Goal: Task Accomplishment & Management: Manage account settings

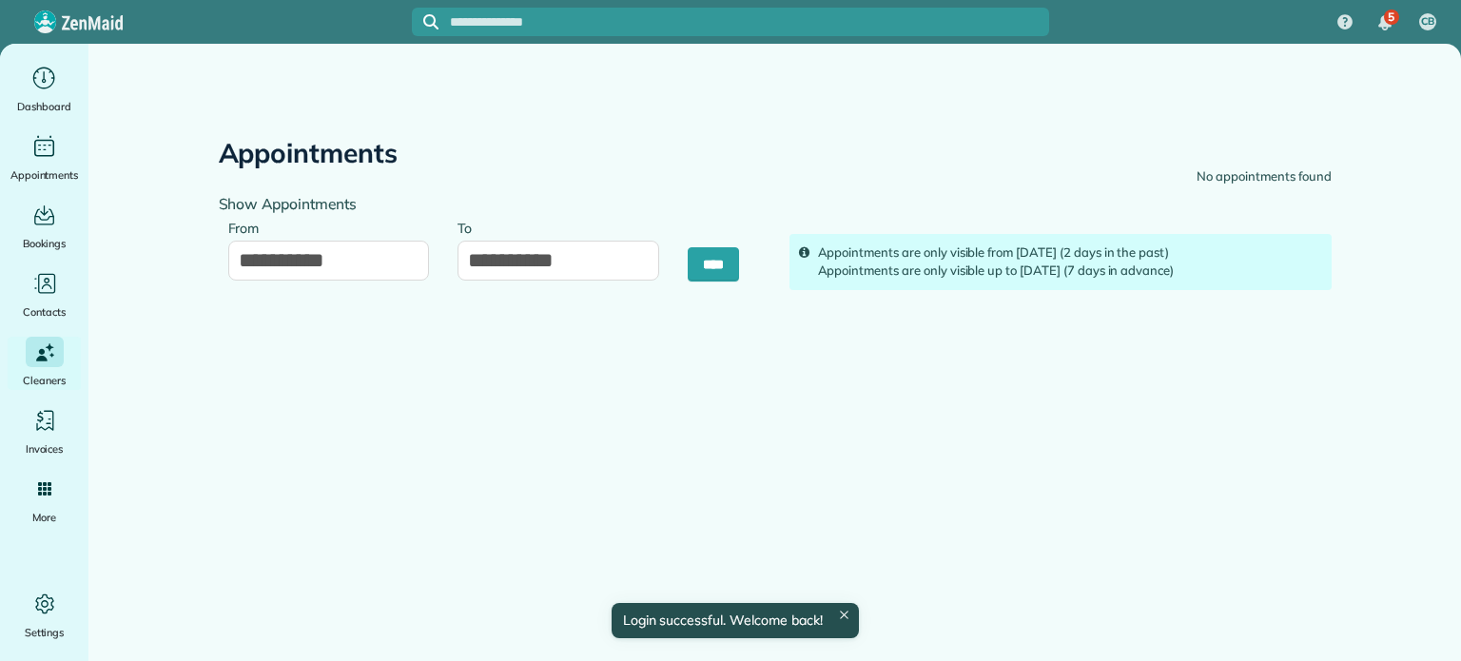
type input "**********"
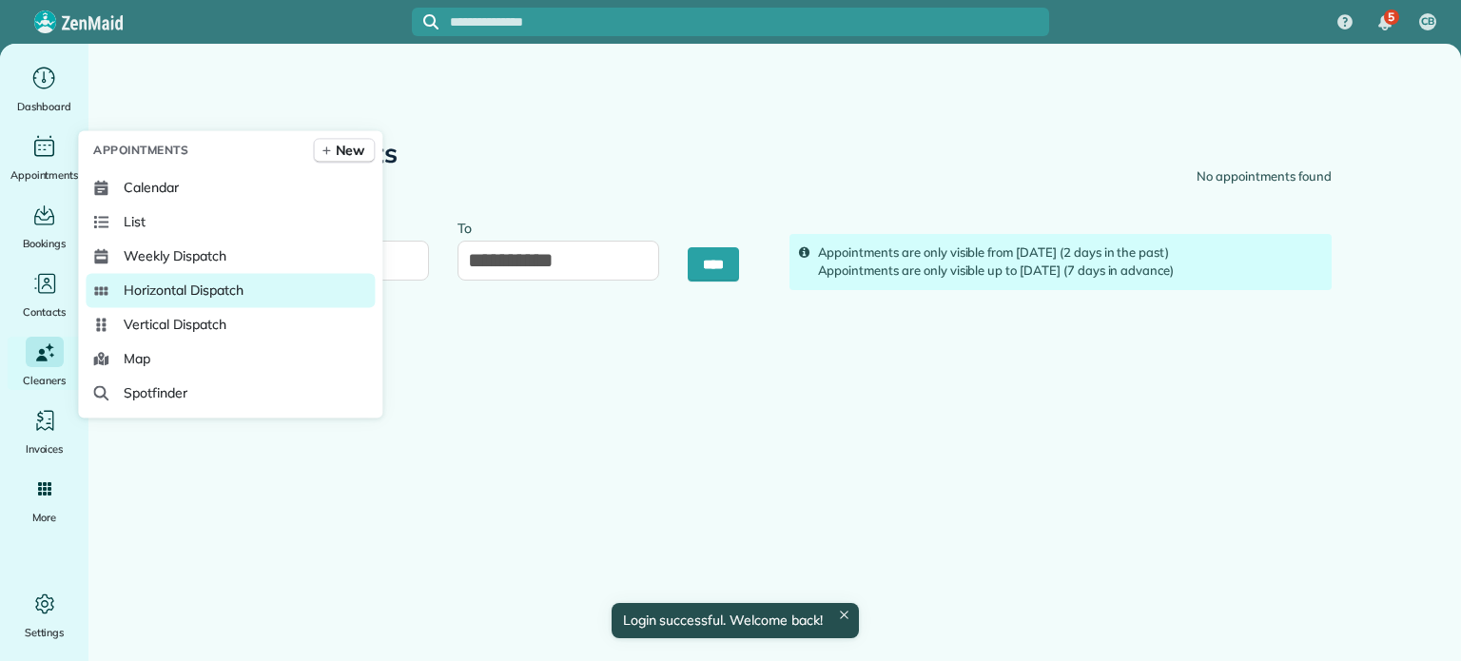
click at [189, 284] on span "Horizontal Dispatch" at bounding box center [183, 290] width 119 height 19
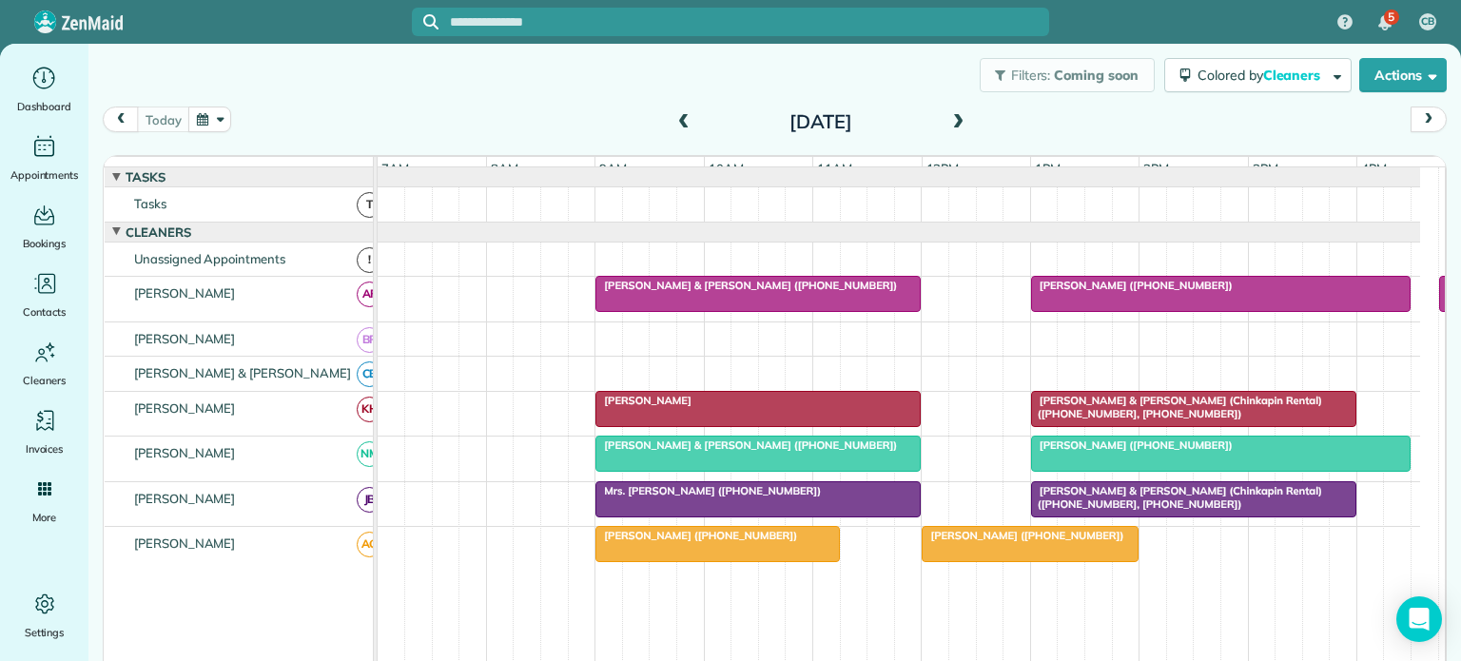
click at [1141, 292] on span "Kimberly Humphrey (+19124647201)" at bounding box center [1132, 285] width 204 height 13
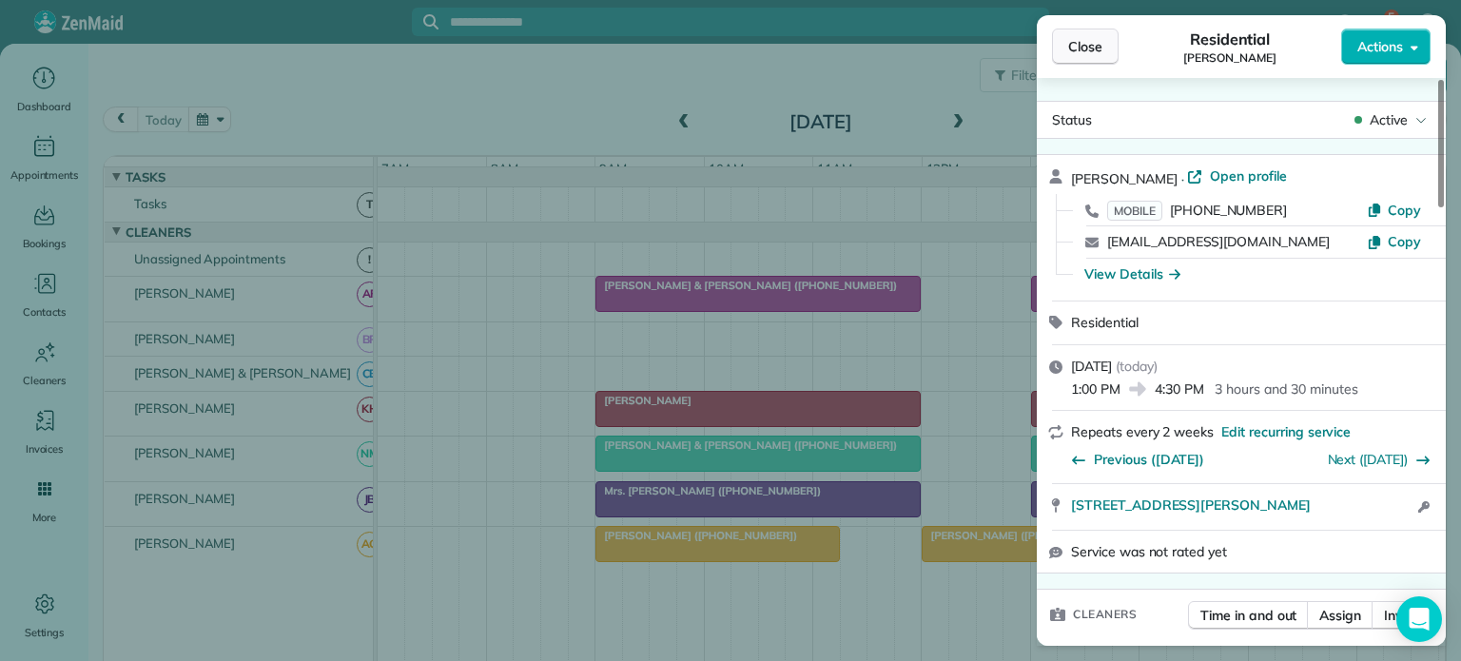
click at [1086, 47] on span "Close" at bounding box center [1085, 46] width 34 height 19
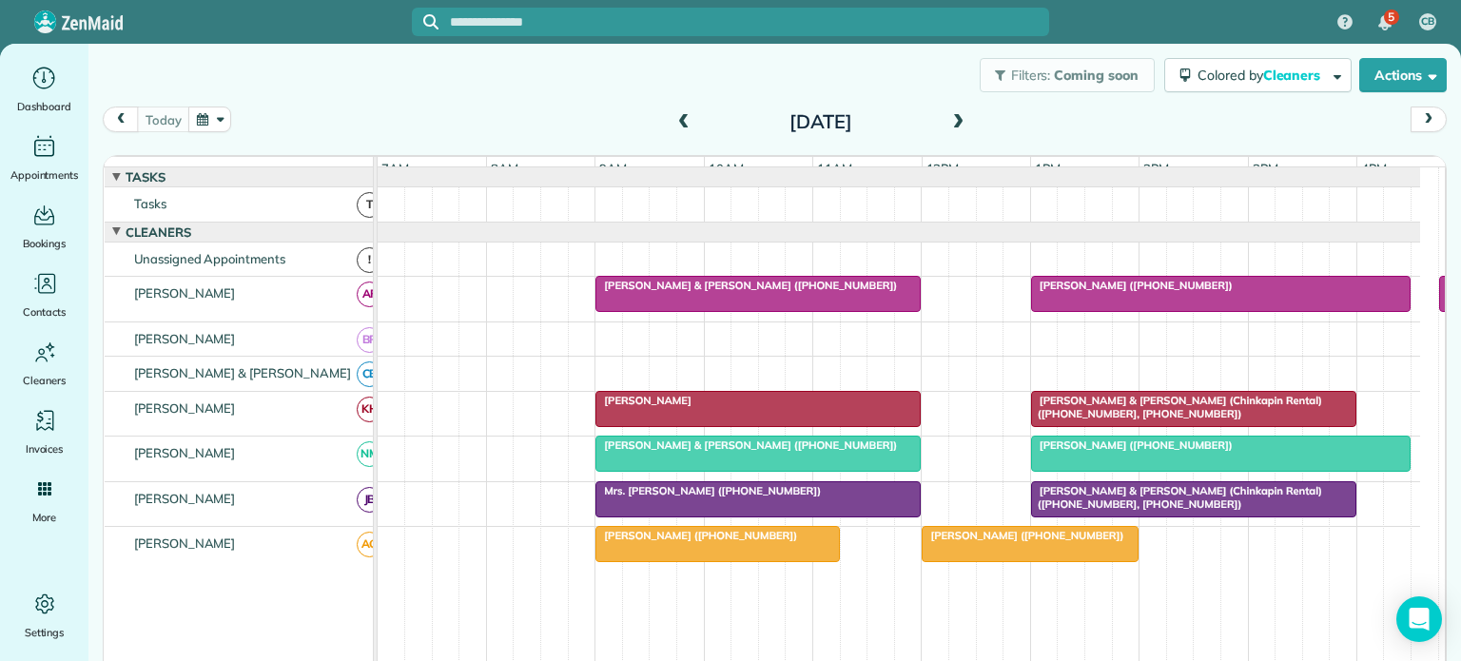
click at [1119, 452] on span "Carrie Policinski (+19197410777)" at bounding box center [1132, 444] width 204 height 13
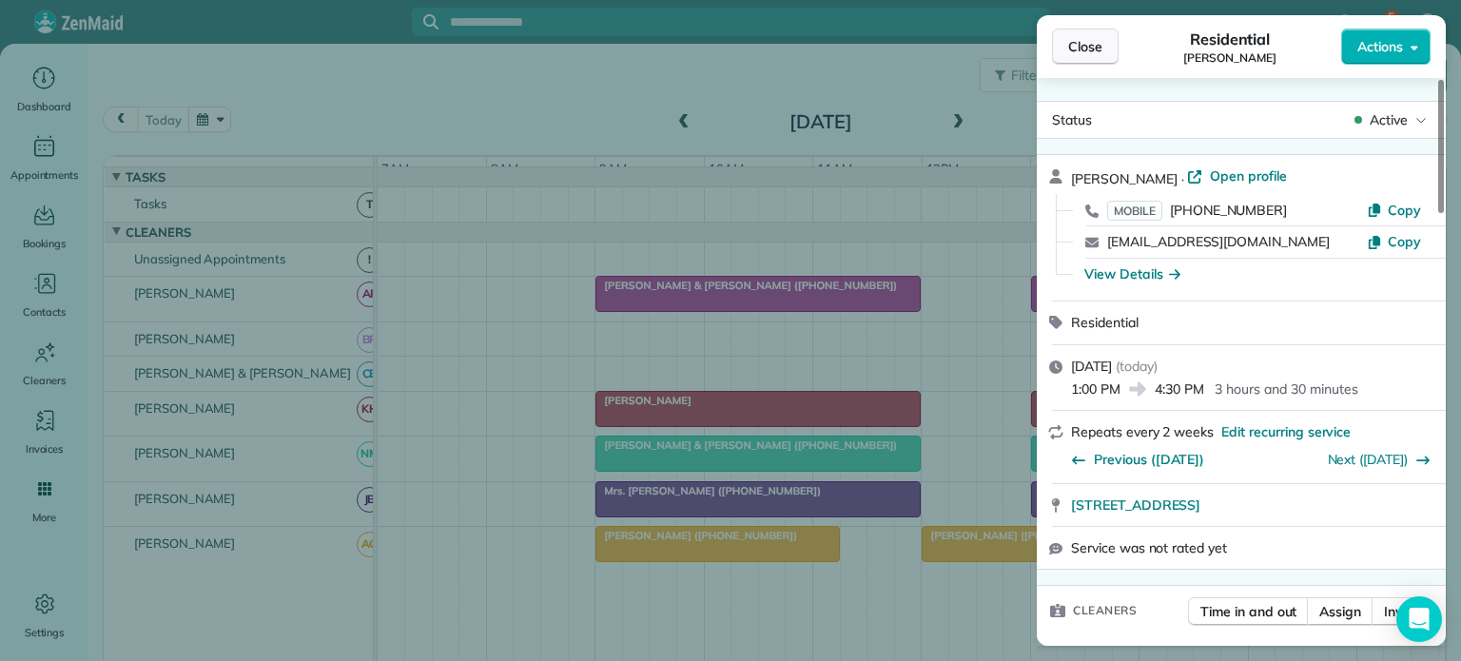
click at [1085, 49] on span "Close" at bounding box center [1085, 46] width 34 height 19
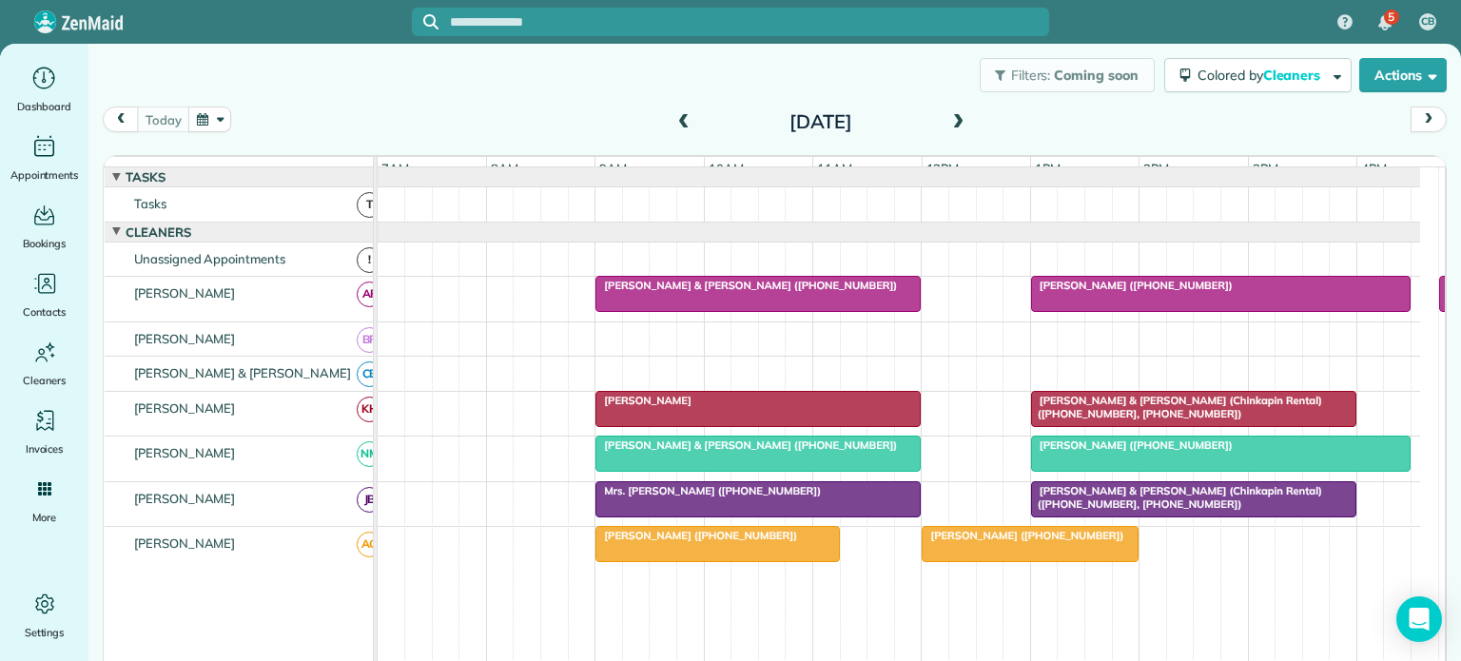
click at [780, 452] on span "Tom & Cindy Wilson (+15613386425)" at bounding box center [745, 444] width 303 height 13
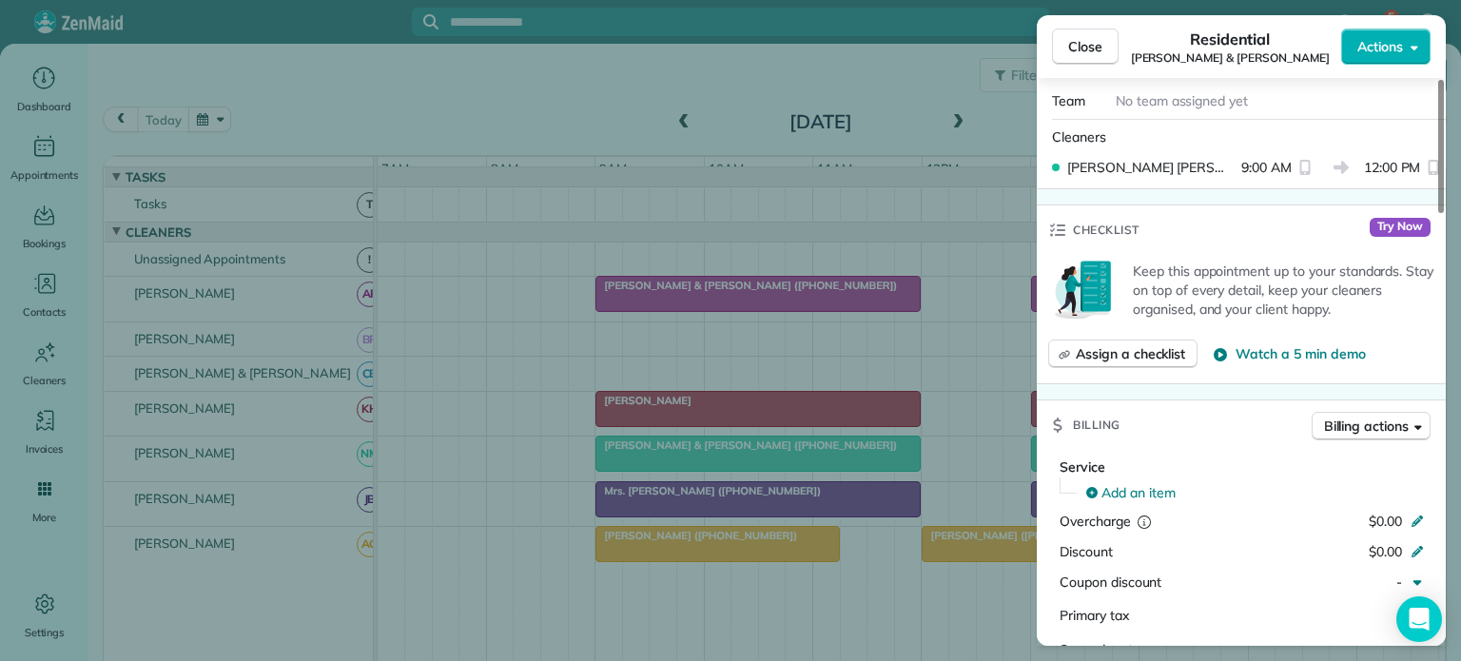
scroll to position [375, 0]
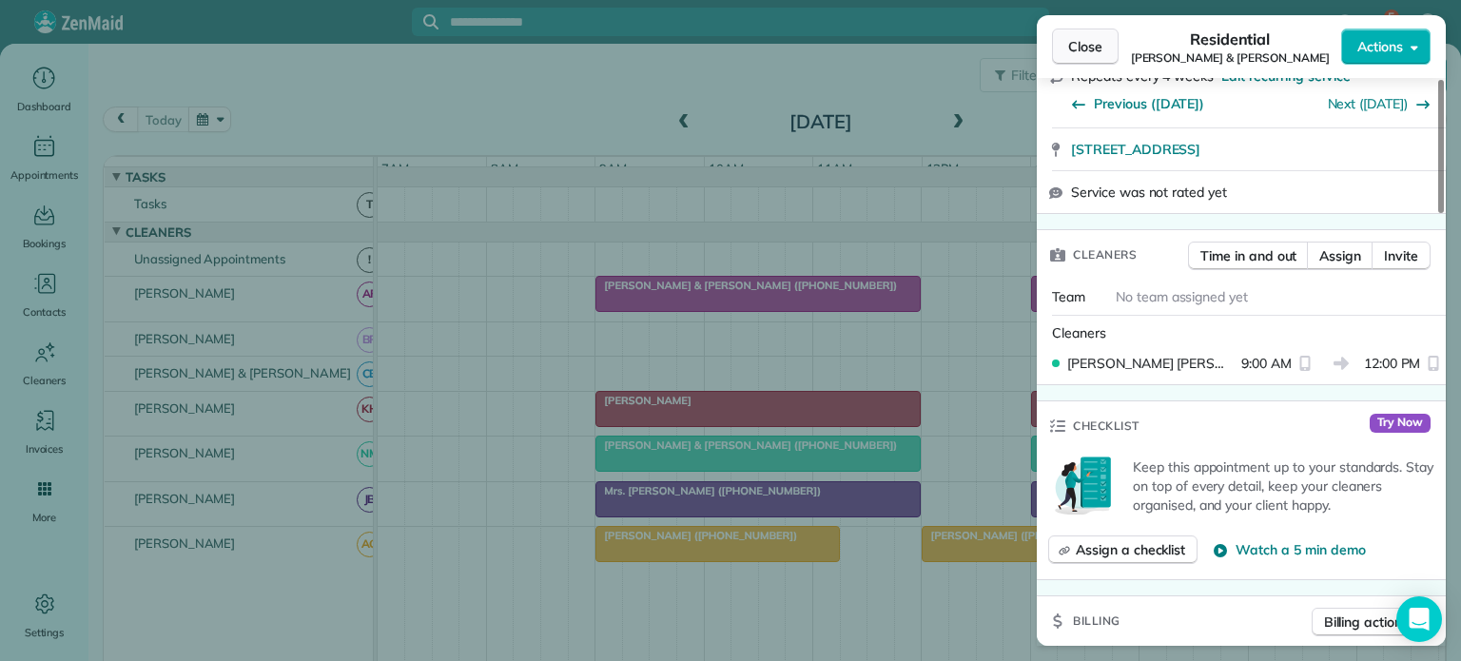
click at [1088, 53] on span "Close" at bounding box center [1085, 46] width 34 height 19
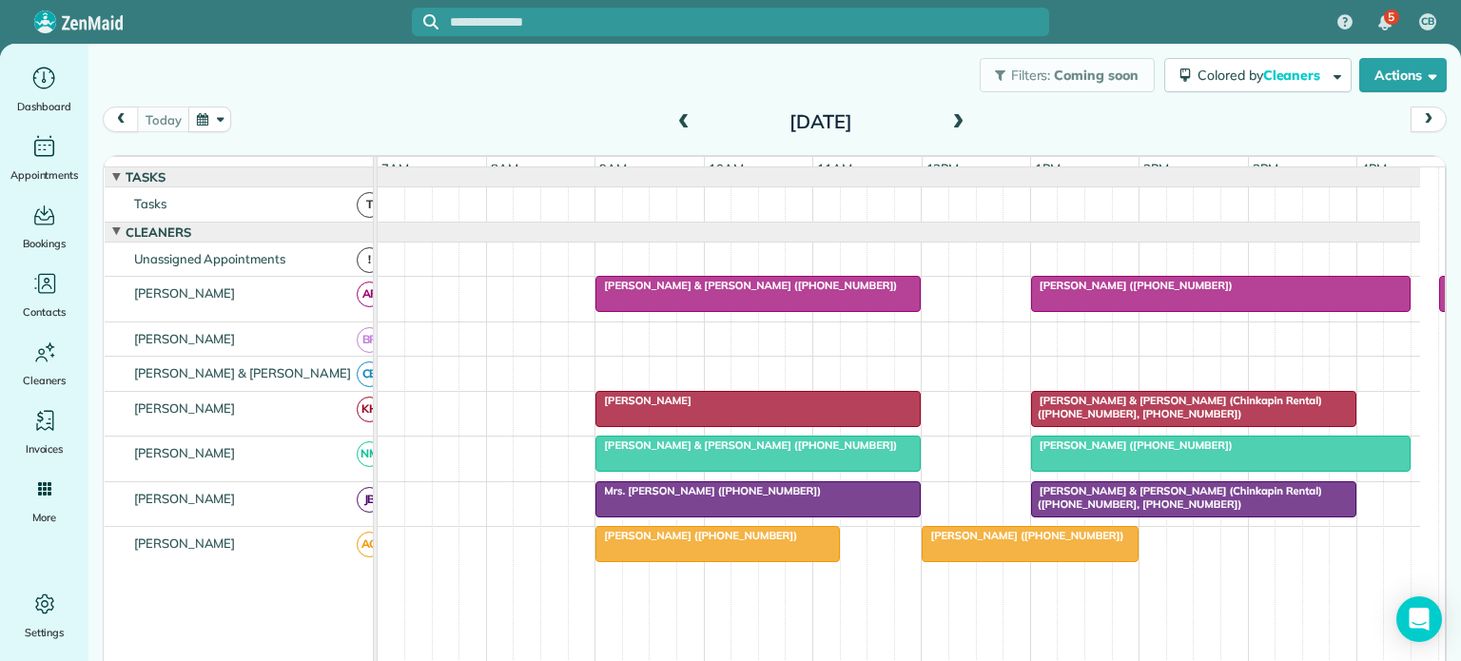
click at [992, 542] on span "Martin Conlin (+13212054524)" at bounding box center [1023, 535] width 204 height 13
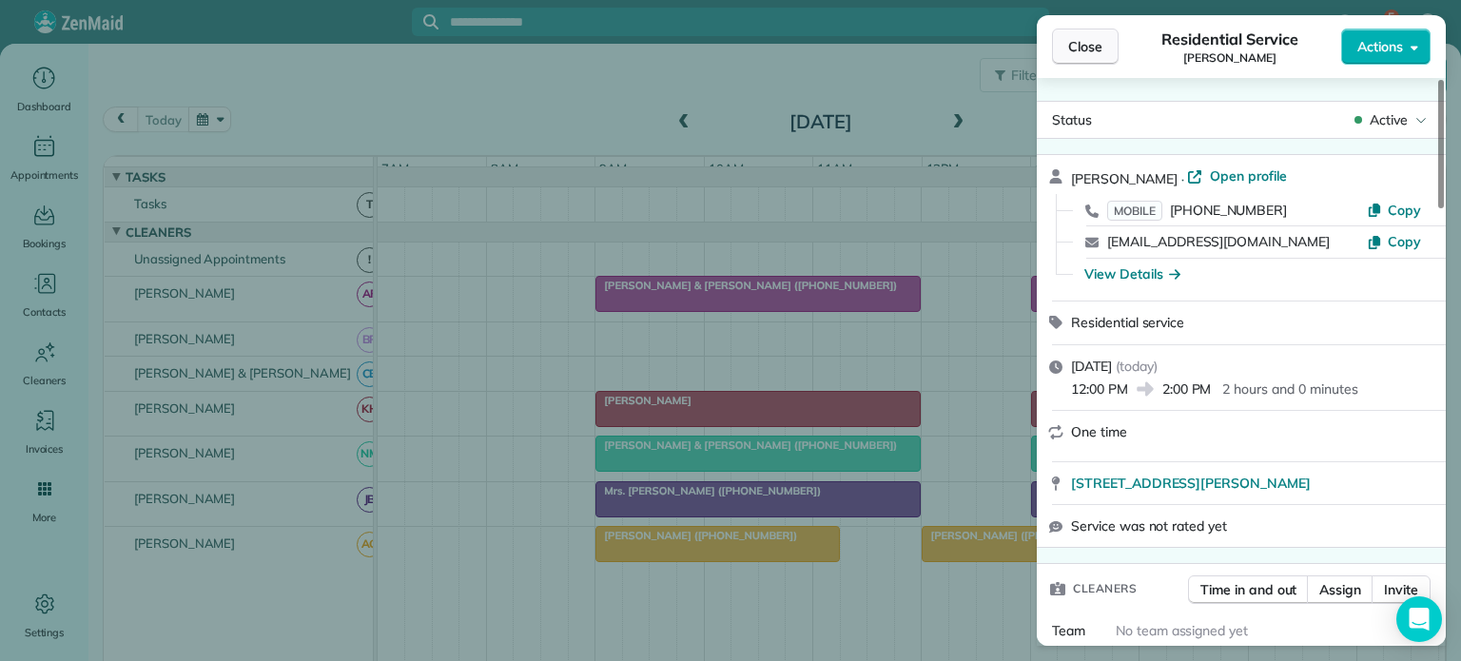
click at [1073, 46] on span "Close" at bounding box center [1085, 46] width 34 height 19
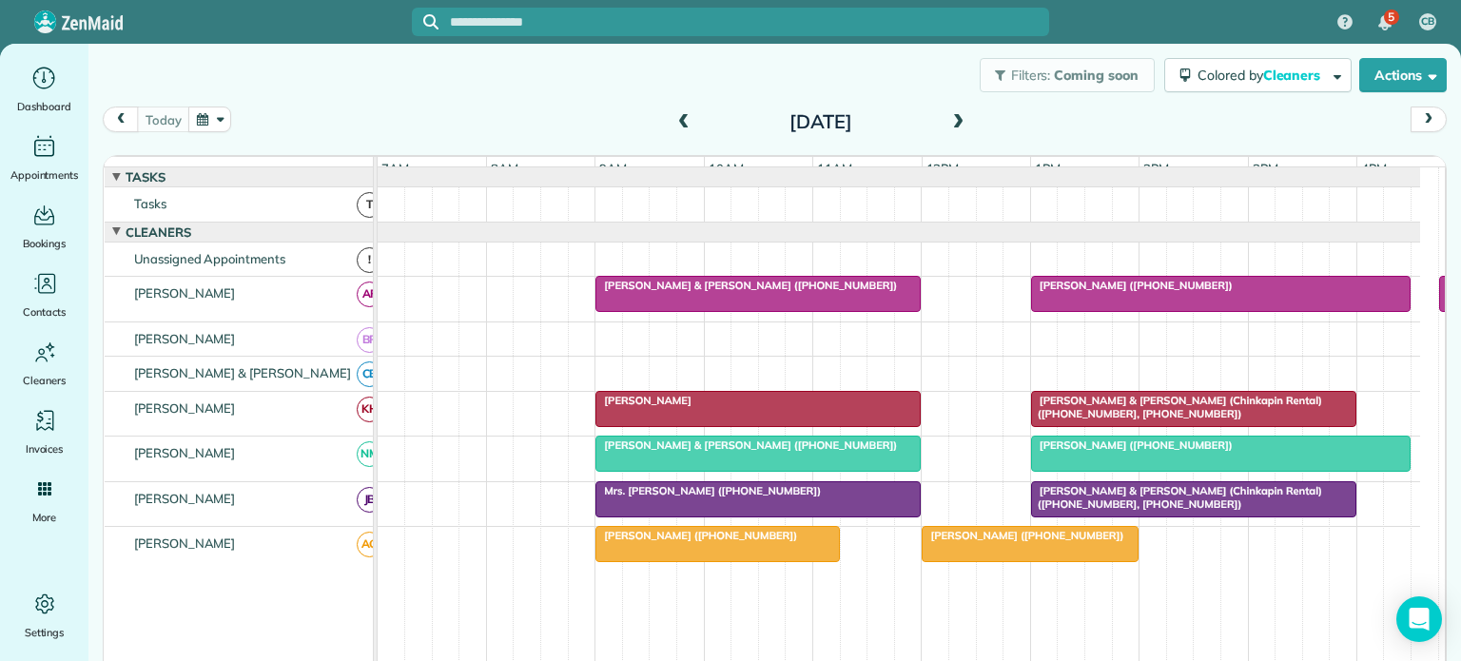
click at [1061, 501] on span "Richard & Diane Kirkman (Chinkapin Rental) (+19195484669, +19195483989)" at bounding box center [1176, 497] width 292 height 27
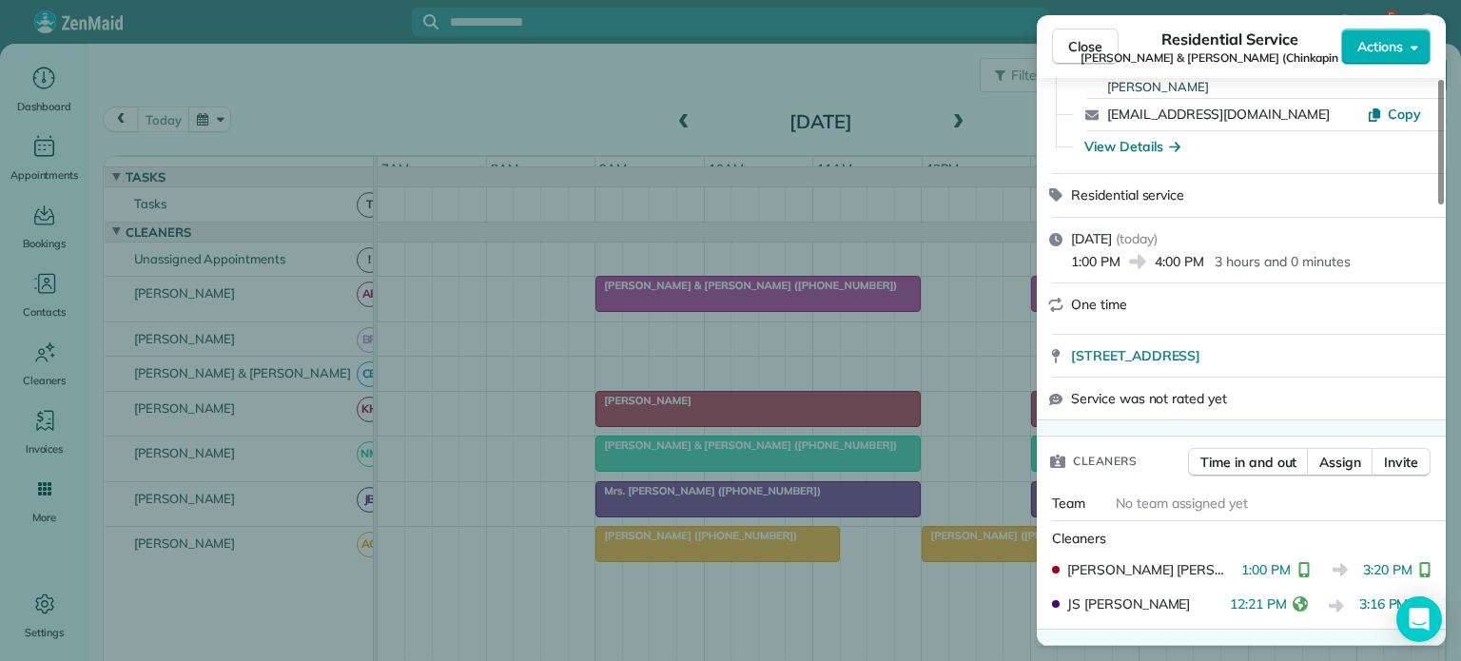
scroll to position [285, 0]
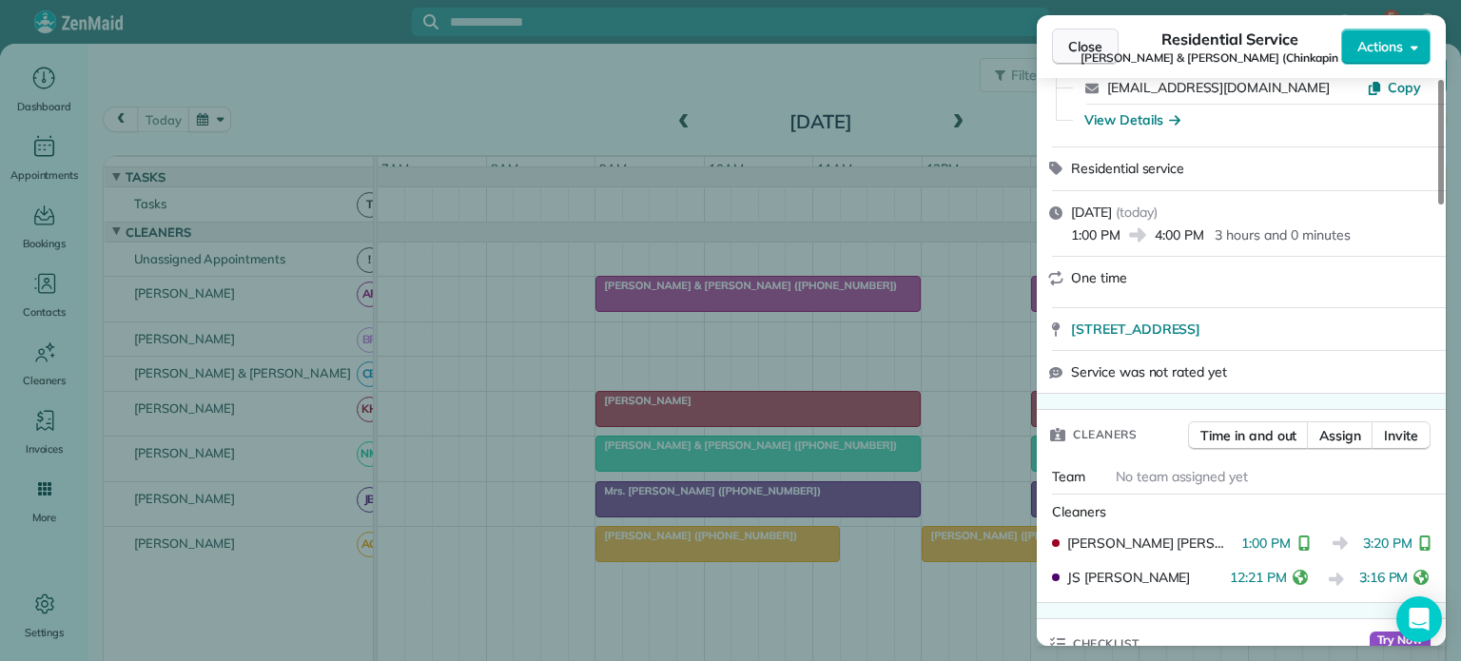
click at [1077, 45] on span "Close" at bounding box center [1085, 46] width 34 height 19
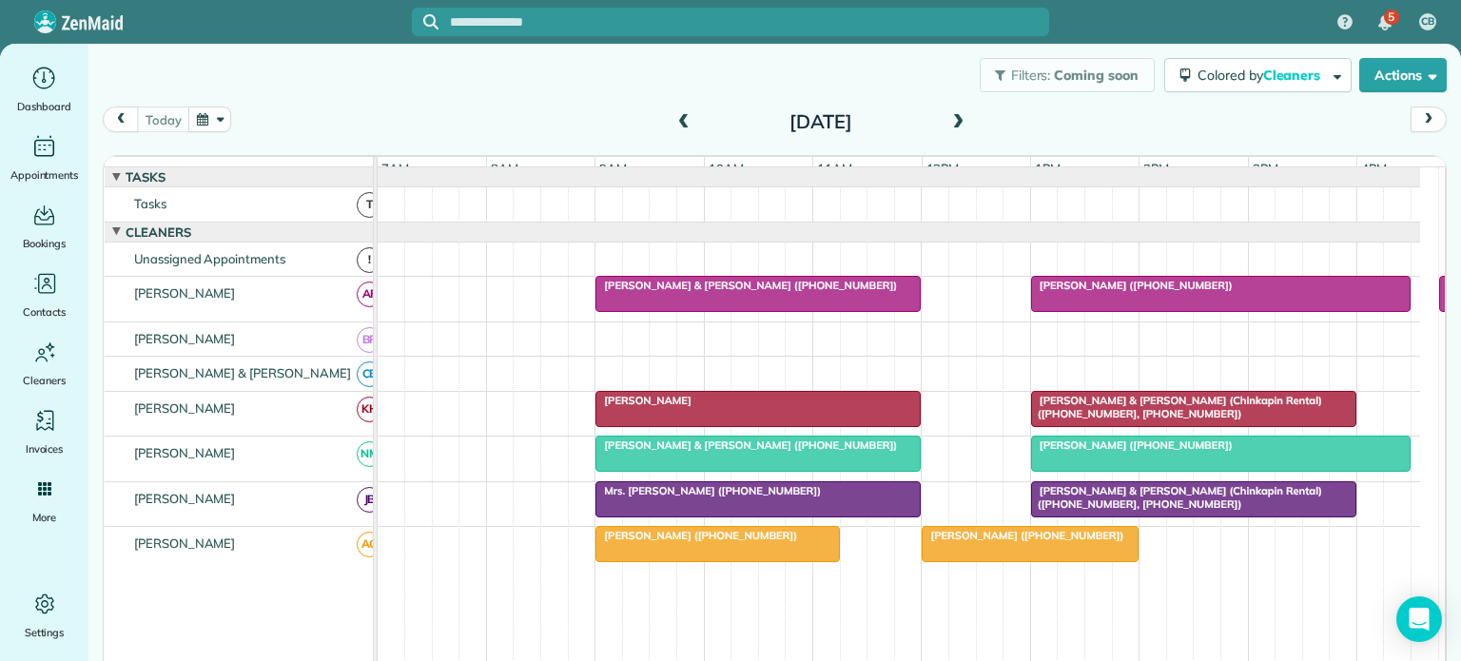
click at [967, 555] on div at bounding box center [1030, 544] width 215 height 34
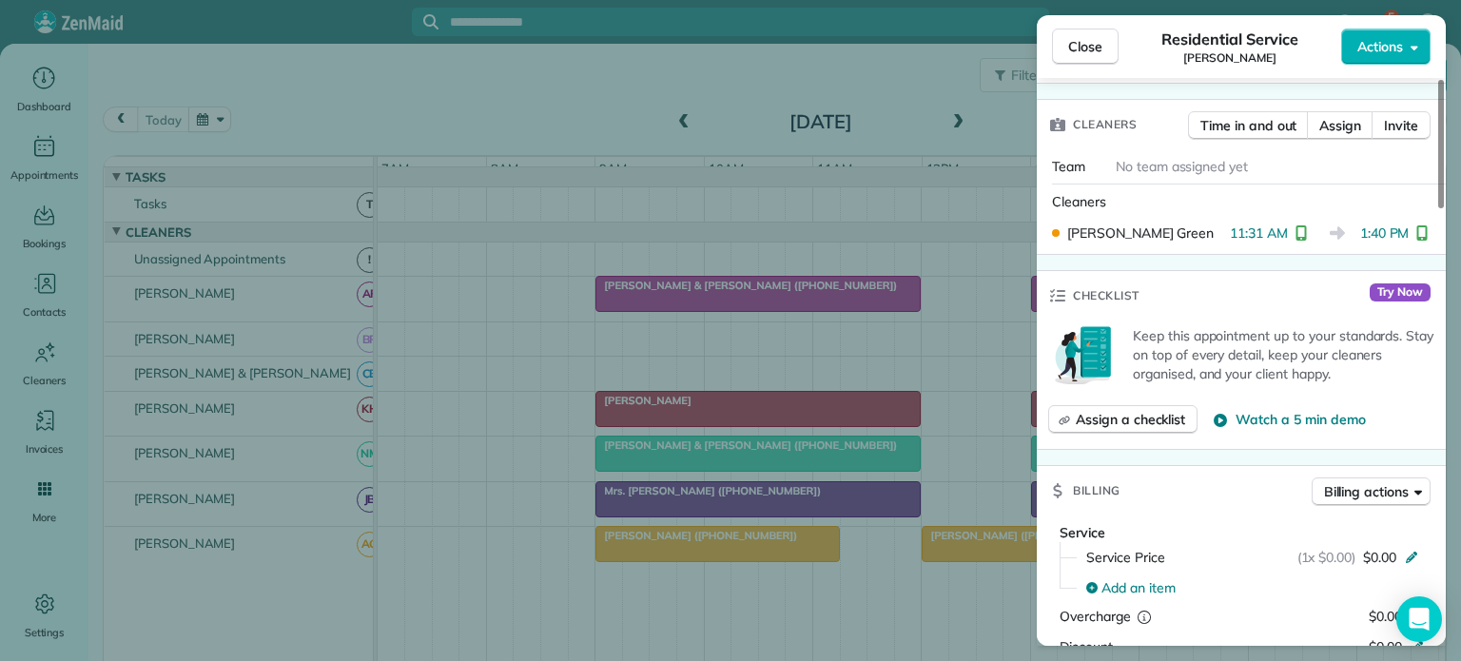
scroll to position [476, 0]
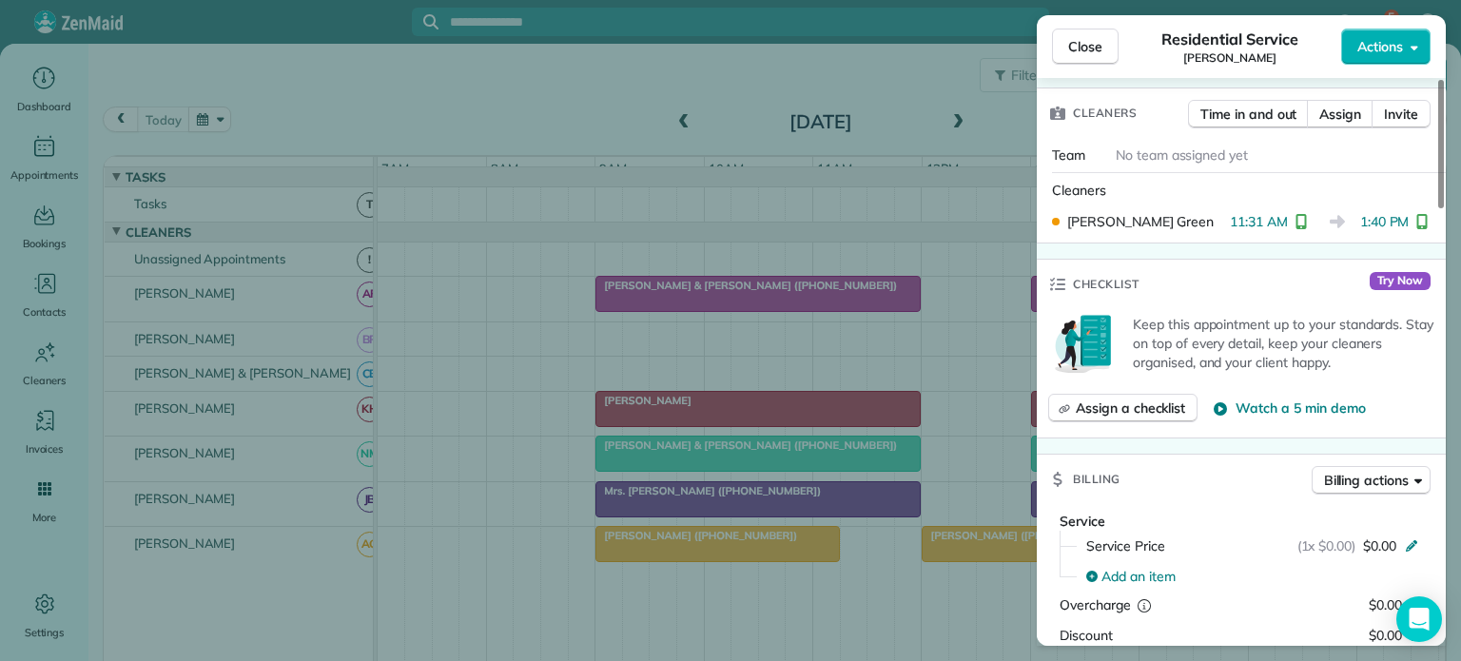
click at [1081, 49] on span "Close" at bounding box center [1085, 46] width 34 height 19
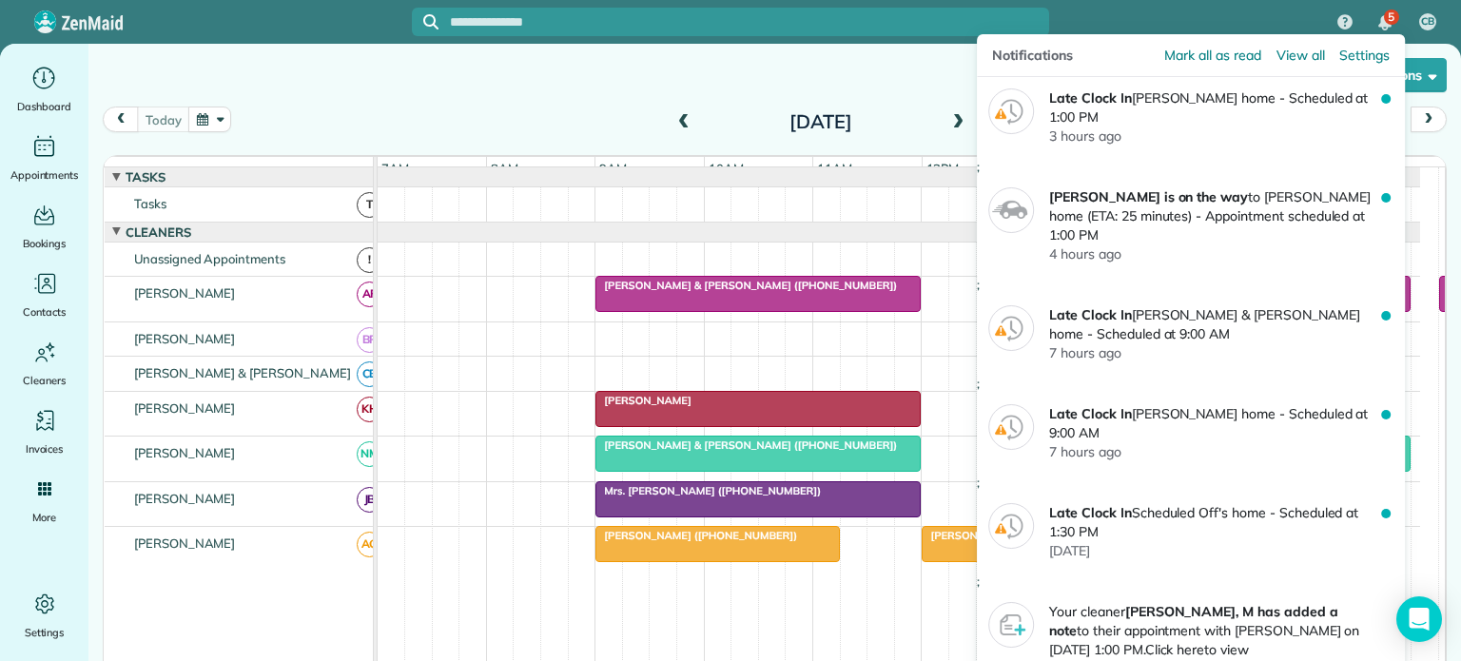
click at [1385, 16] on div "5" at bounding box center [1391, 17] width 15 height 15
